Goal: Browse casually: Explore the website without a specific task or goal

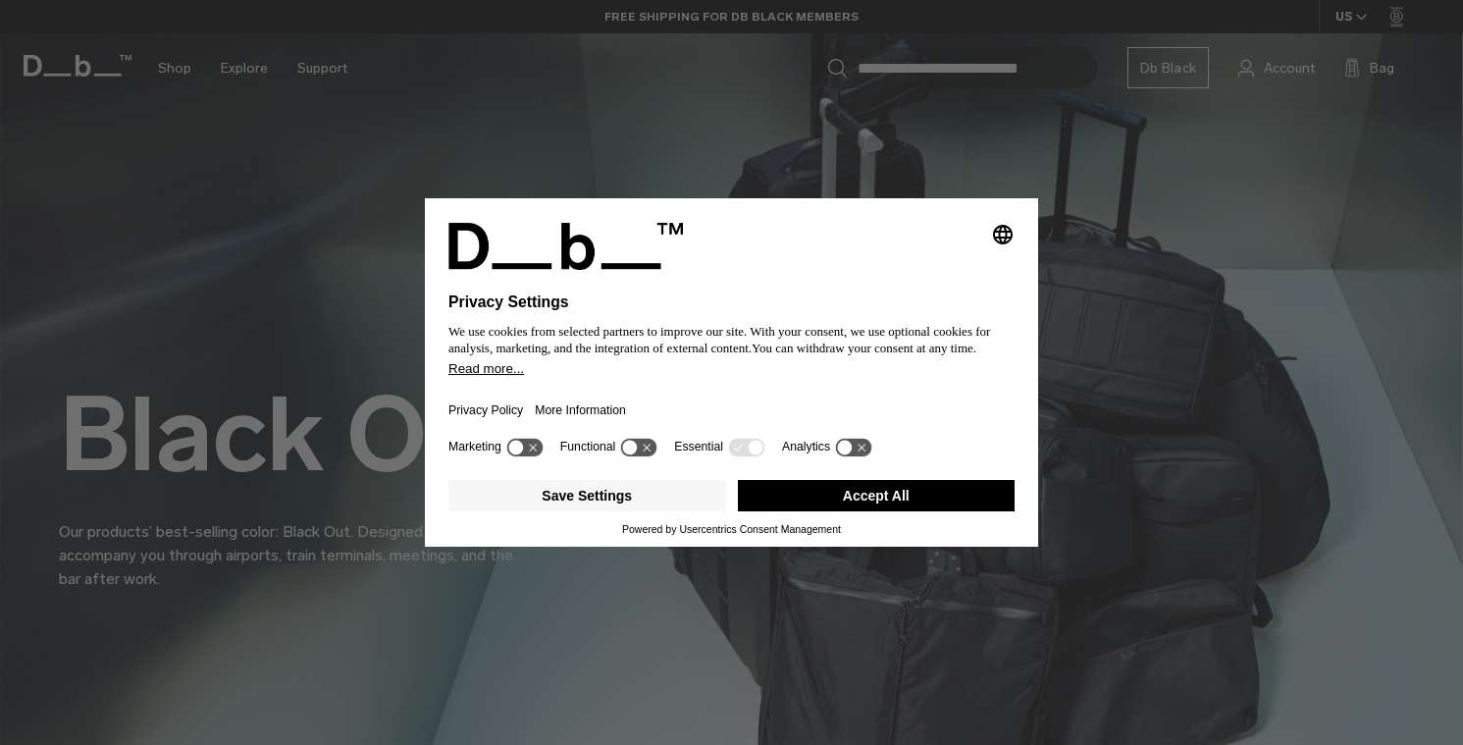
click at [744, 446] on icon at bounding box center [746, 447] width 36 height 19
click at [841, 445] on icon at bounding box center [845, 447] width 15 height 15
click at [856, 437] on icon at bounding box center [853, 447] width 39 height 21
click at [556, 492] on button "Save Settings" at bounding box center [588, 495] width 278 height 31
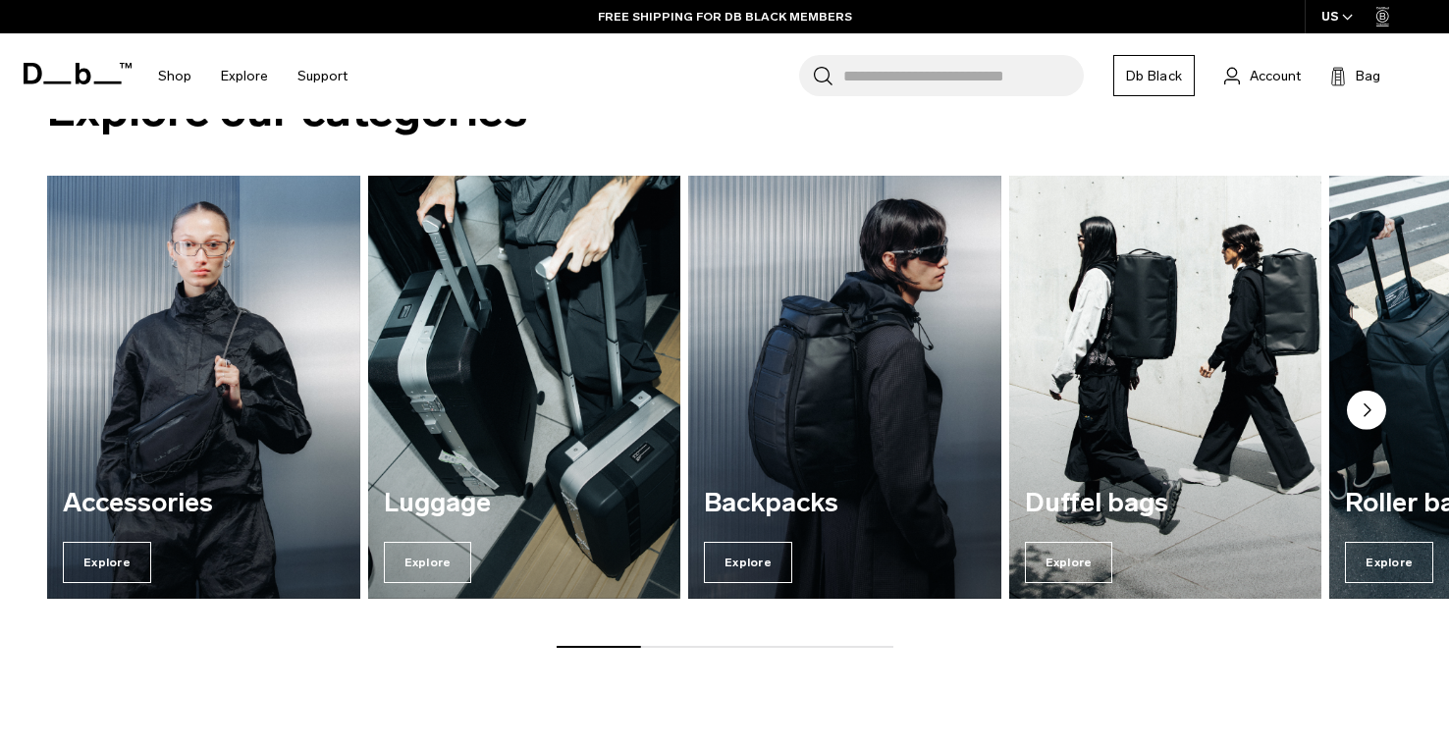
scroll to position [2257, 0]
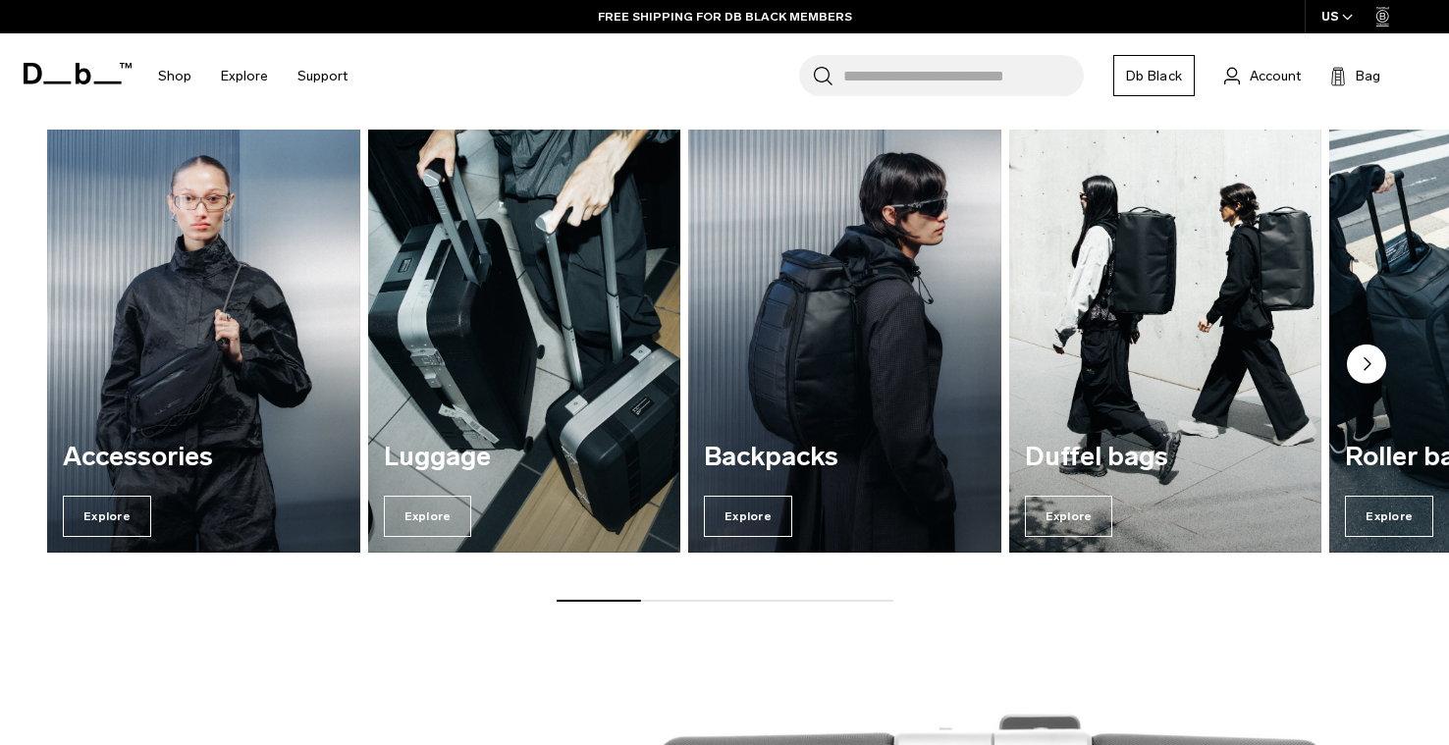
drag, startPoint x: 609, startPoint y: 602, endPoint x: 722, endPoint y: 599, distance: 113.9
click at [722, 599] on div "Explore our categories Accessories Explore Luggage Explore Backpacks Explore Du…" at bounding box center [724, 323] width 1449 height 682
drag, startPoint x: 621, startPoint y: 597, endPoint x: 766, endPoint y: 599, distance: 144.3
click at [766, 599] on div "Accessories Explore Luggage Explore Backpacks Explore Duffel bags Explore" at bounding box center [724, 365] width 1449 height 471
click at [766, 600] on div at bounding box center [724, 601] width 337 height 2
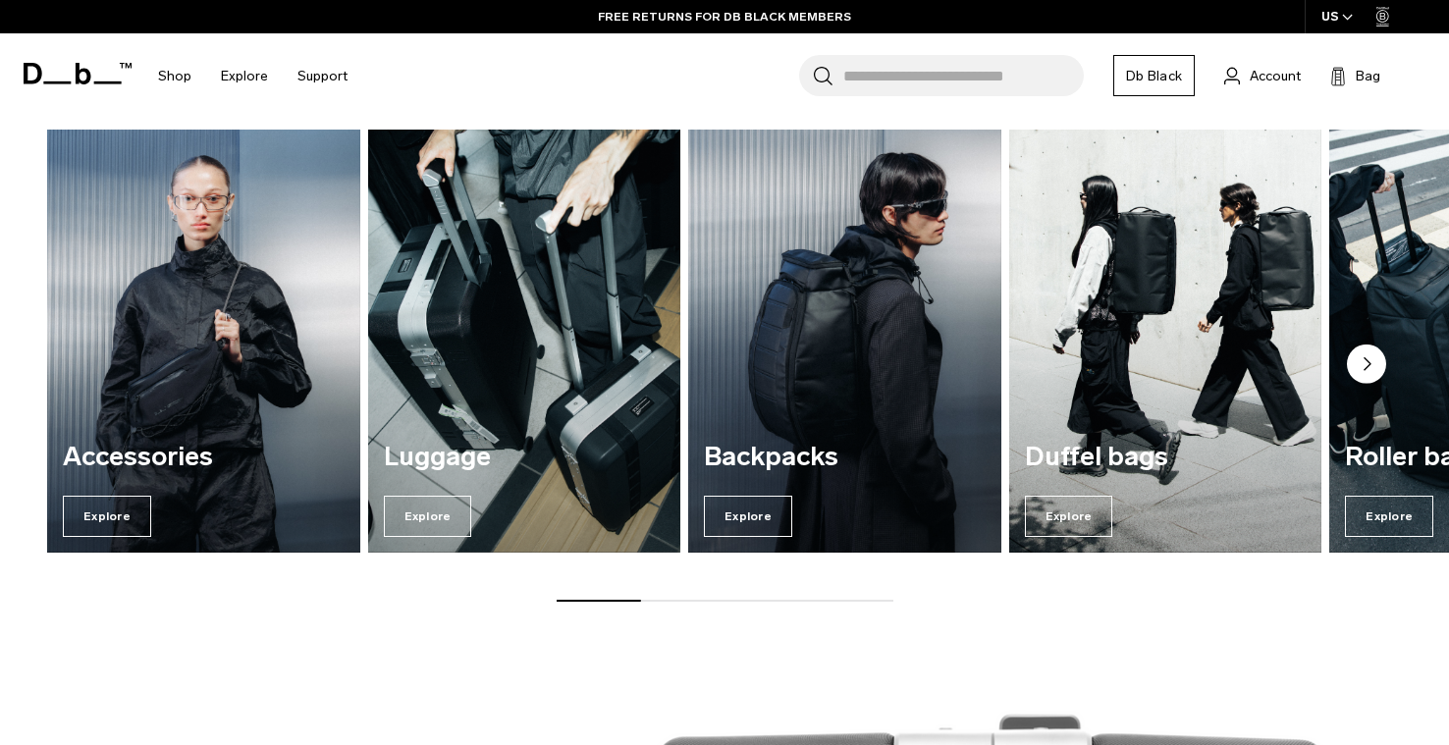
click at [790, 603] on div "Explore our categories Accessories Explore Luggage Explore Backpacks Explore Du…" at bounding box center [724, 323] width 1449 height 682
click at [1373, 366] on circle "Next slide" at bounding box center [1366, 363] width 39 height 39
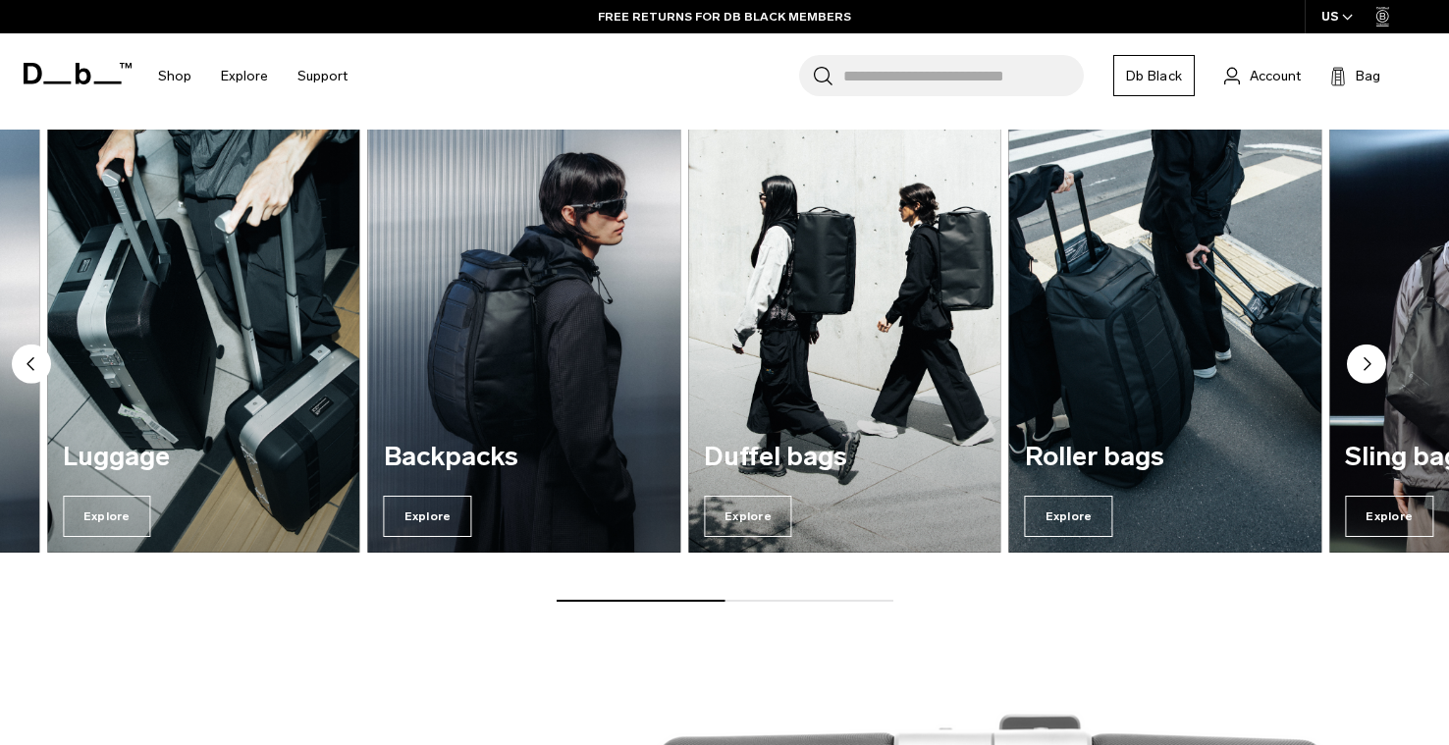
click at [1373, 366] on circle "Next slide" at bounding box center [1366, 363] width 39 height 39
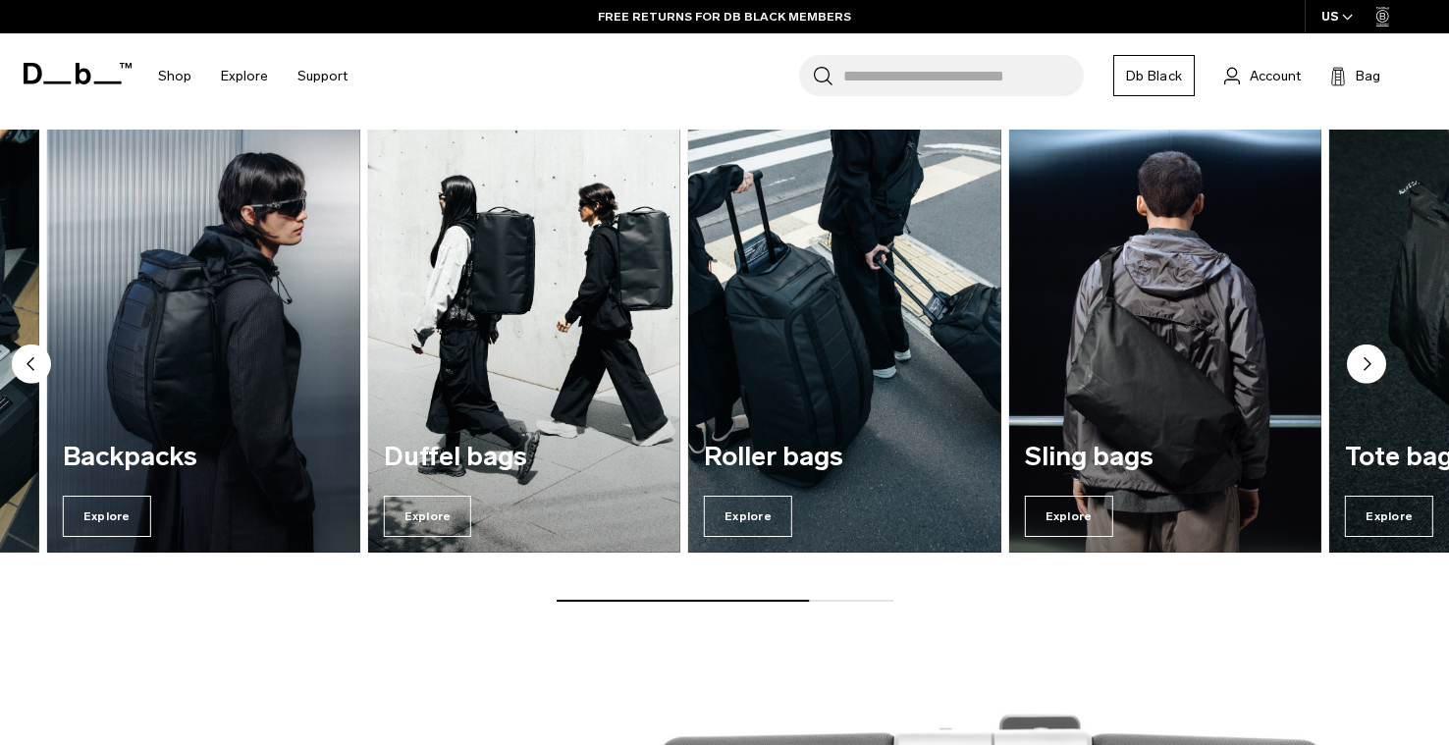
click at [1373, 367] on circle "Next slide" at bounding box center [1366, 363] width 39 height 39
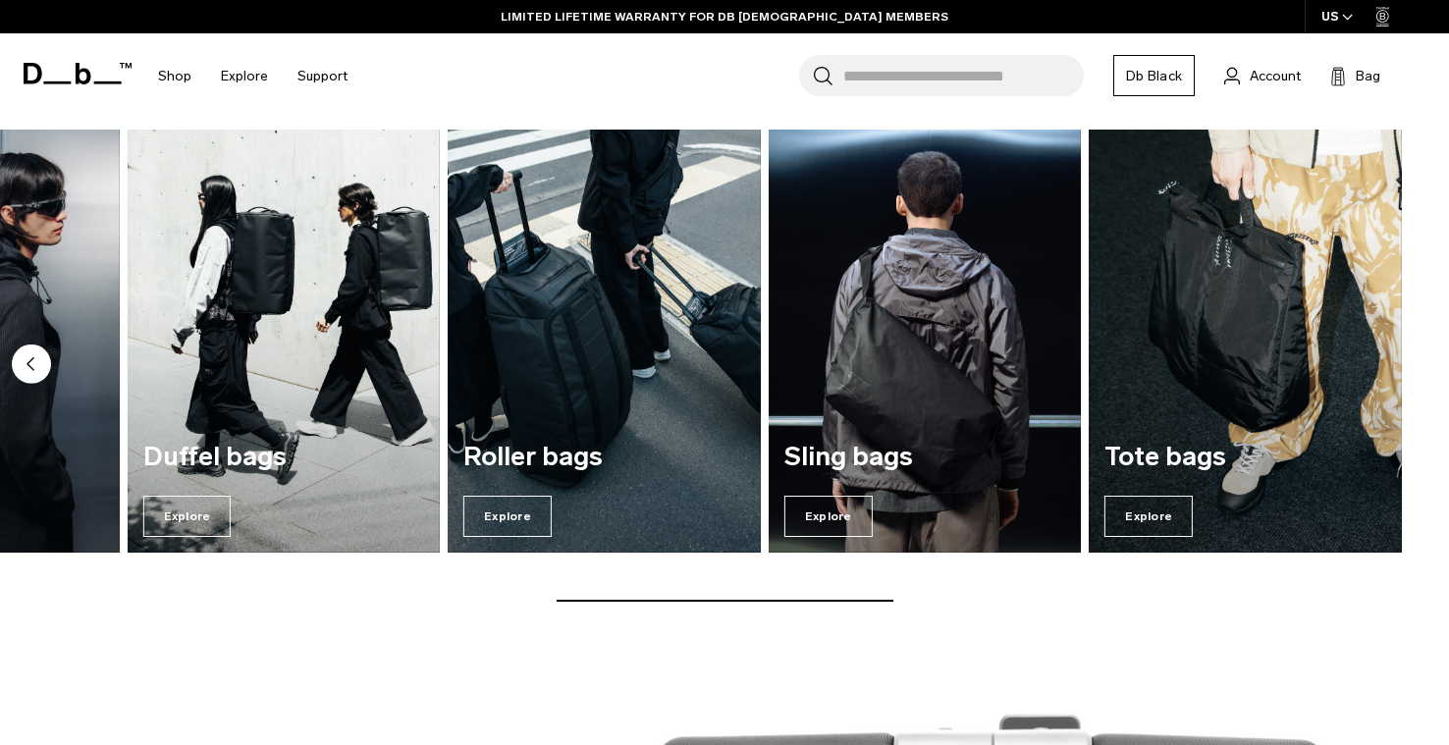
click at [1373, 367] on img "7 / 7" at bounding box center [1244, 341] width 313 height 422
